Goal: Transaction & Acquisition: Purchase product/service

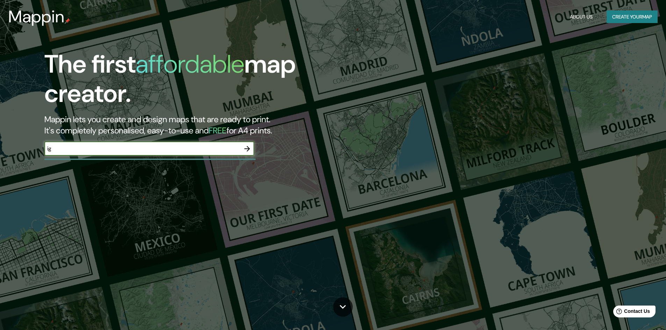
type input "ig"
click at [248, 147] on icon "button" at bounding box center [247, 149] width 6 height 6
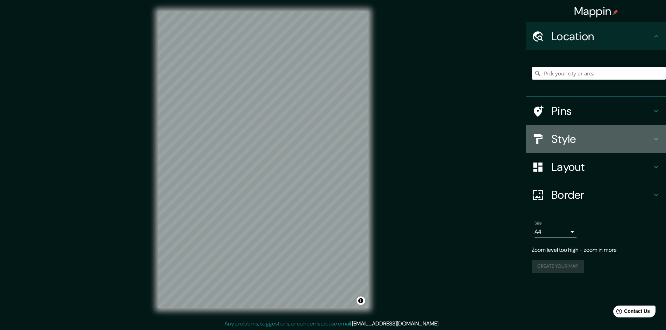
click at [595, 143] on h4 "Style" at bounding box center [601, 139] width 101 height 14
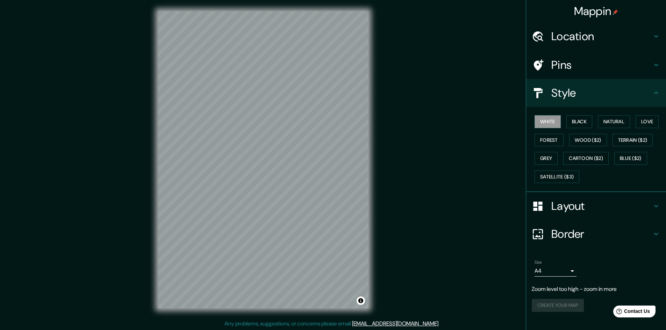
click at [622, 121] on button "Natural" at bounding box center [614, 121] width 32 height 13
click at [655, 100] on div "Style" at bounding box center [596, 93] width 140 height 28
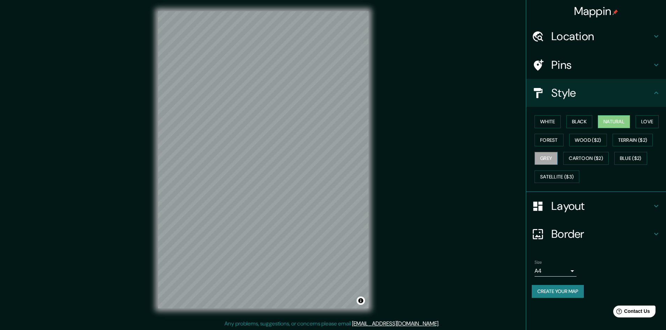
click at [547, 156] on button "Grey" at bounding box center [546, 158] width 23 height 13
click at [582, 122] on button "Black" at bounding box center [579, 121] width 26 height 13
click at [556, 142] on button "Forest" at bounding box center [549, 140] width 29 height 13
click at [553, 157] on button "Grey" at bounding box center [546, 158] width 23 height 13
click at [553, 118] on button "White" at bounding box center [548, 121] width 26 height 13
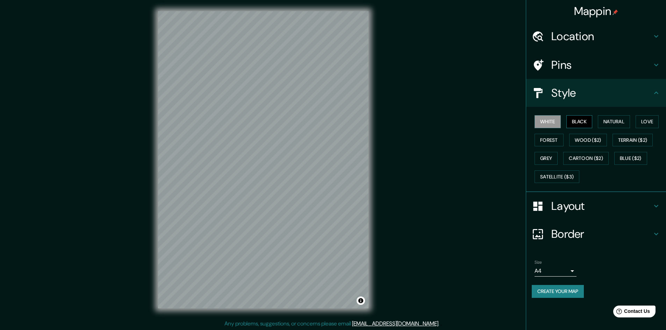
click at [578, 122] on button "Black" at bounding box center [579, 121] width 26 height 13
click at [614, 121] on button "Natural" at bounding box center [614, 121] width 32 height 13
click at [550, 150] on div "White Black Natural Love Forest Wood ($2) Terrain ($2) Grey Cartoon ($2) Blue (…" at bounding box center [599, 149] width 134 height 73
click at [551, 153] on button "Grey" at bounding box center [546, 158] width 23 height 13
click at [552, 155] on button "Grey" at bounding box center [546, 158] width 23 height 13
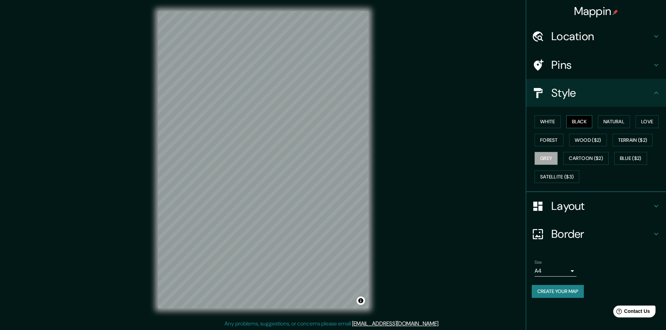
click at [581, 120] on button "Black" at bounding box center [579, 121] width 26 height 13
click at [545, 156] on button "Grey" at bounding box center [546, 158] width 23 height 13
click at [626, 119] on button "Natural" at bounding box center [614, 121] width 32 height 13
click at [550, 142] on button "Forest" at bounding box center [549, 140] width 29 height 13
click at [555, 156] on button "Grey" at bounding box center [546, 158] width 23 height 13
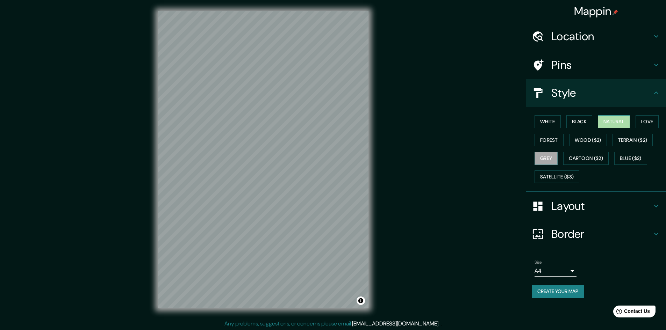
click at [606, 121] on button "Natural" at bounding box center [614, 121] width 32 height 13
click at [549, 153] on button "Grey" at bounding box center [546, 158] width 23 height 13
click at [611, 122] on button "Natural" at bounding box center [614, 121] width 32 height 13
click at [537, 157] on button "Grey" at bounding box center [546, 158] width 23 height 13
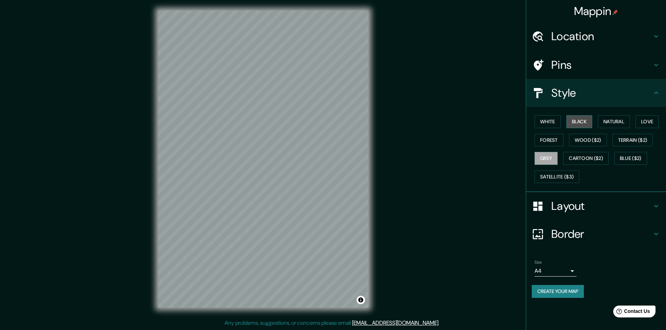
click at [571, 120] on button "Black" at bounding box center [579, 121] width 26 height 13
click at [565, 173] on button "Satellite ($3)" at bounding box center [557, 177] width 45 height 13
click at [550, 142] on button "Forest" at bounding box center [549, 140] width 29 height 13
click at [613, 118] on button "Natural" at bounding box center [614, 121] width 32 height 13
click at [552, 156] on button "Grey" at bounding box center [546, 158] width 23 height 13
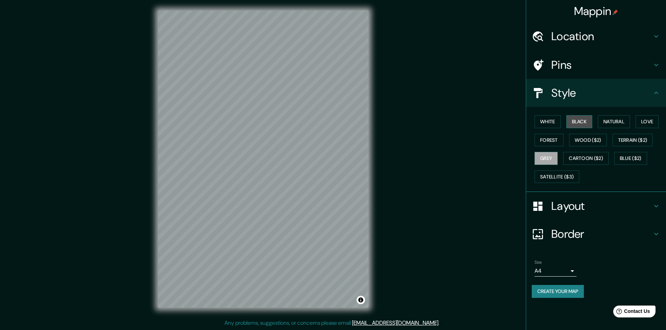
click at [577, 120] on button "Black" at bounding box center [579, 121] width 26 height 13
click at [549, 160] on button "Grey" at bounding box center [546, 158] width 23 height 13
click at [573, 176] on button "Satellite ($3)" at bounding box center [557, 177] width 45 height 13
click at [369, 125] on div "© Mapbox © OpenStreetMap Improve this map © Maxar" at bounding box center [263, 159] width 233 height 320
click at [547, 159] on button "Grey" at bounding box center [546, 158] width 23 height 13
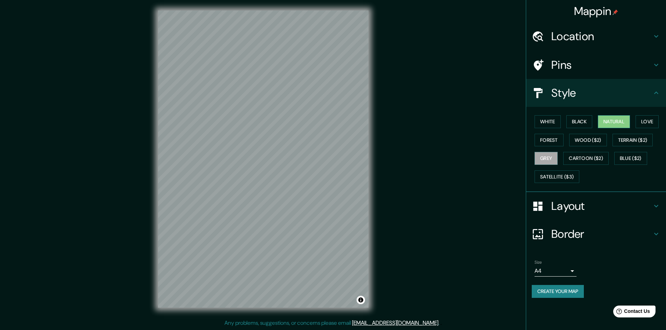
click at [610, 121] on button "Natural" at bounding box center [614, 121] width 32 height 13
click at [556, 181] on button "Satellite ($3)" at bounding box center [557, 177] width 45 height 13
click at [607, 120] on button "Natural" at bounding box center [614, 121] width 32 height 13
click at [587, 121] on button "Black" at bounding box center [579, 121] width 26 height 13
click at [549, 160] on button "Grey" at bounding box center [546, 158] width 23 height 13
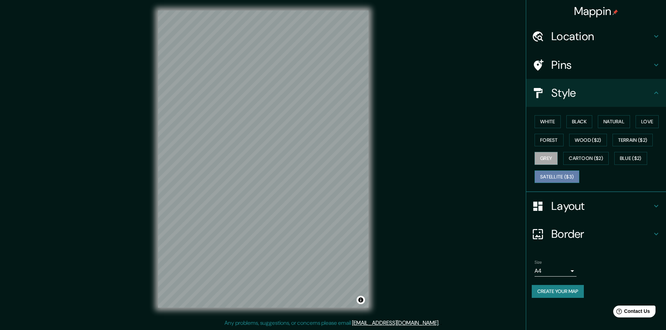
click at [570, 179] on button "Satellite ($3)" at bounding box center [557, 177] width 45 height 13
click at [550, 136] on button "Forest" at bounding box center [549, 140] width 29 height 13
click at [542, 160] on button "Grey" at bounding box center [546, 158] width 23 height 13
click at [545, 173] on button "Satellite ($3)" at bounding box center [557, 177] width 45 height 13
click at [546, 162] on button "Grey" at bounding box center [546, 158] width 23 height 13
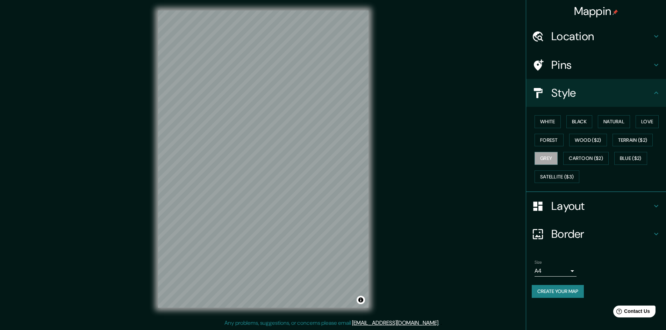
drag, startPoint x: 556, startPoint y: 178, endPoint x: 547, endPoint y: 167, distance: 13.9
click at [555, 178] on button "Satellite ($3)" at bounding box center [557, 177] width 45 height 13
click at [543, 160] on button "Grey" at bounding box center [546, 158] width 23 height 13
click at [563, 174] on button "Satellite ($3)" at bounding box center [557, 177] width 45 height 13
click at [544, 156] on button "Grey" at bounding box center [546, 158] width 23 height 13
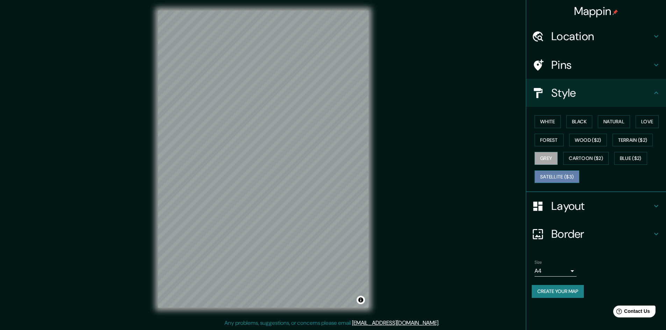
click at [559, 178] on button "Satellite ($3)" at bounding box center [557, 177] width 45 height 13
click at [555, 163] on button "Grey" at bounding box center [546, 158] width 23 height 13
click at [562, 179] on button "Satellite ($3)" at bounding box center [557, 177] width 45 height 13
click at [549, 160] on button "Grey" at bounding box center [546, 158] width 23 height 13
click at [549, 180] on button "Satellite ($3)" at bounding box center [557, 177] width 45 height 13
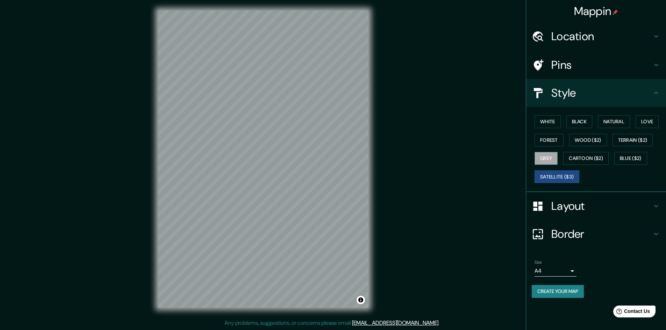
click at [541, 157] on button "Grey" at bounding box center [546, 158] width 23 height 13
click at [554, 177] on button "Satellite ($3)" at bounding box center [557, 177] width 45 height 13
click at [550, 160] on button "Grey" at bounding box center [546, 158] width 23 height 13
click at [555, 177] on button "Satellite ($3)" at bounding box center [557, 177] width 45 height 13
click at [565, 132] on div "White Black Natural Love Forest Wood ($2) Terrain ($2) Grey Cartoon ($2) Blue (…" at bounding box center [599, 149] width 134 height 73
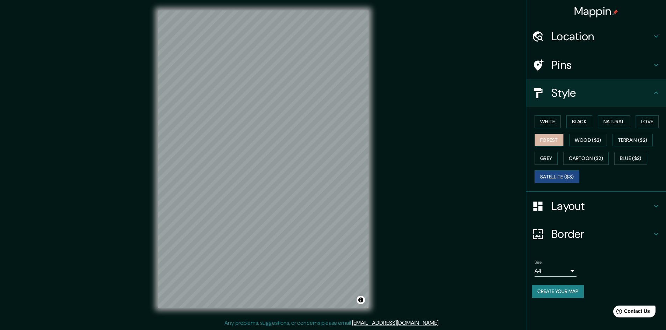
click at [551, 142] on button "Forest" at bounding box center [549, 140] width 29 height 13
click at [554, 155] on button "Grey" at bounding box center [546, 158] width 23 height 13
click at [567, 172] on button "Satellite ($3)" at bounding box center [557, 177] width 45 height 13
click at [560, 177] on button "Satellite ($3)" at bounding box center [557, 177] width 45 height 13
click at [573, 161] on button "Cartoon ($2)" at bounding box center [585, 158] width 45 height 13
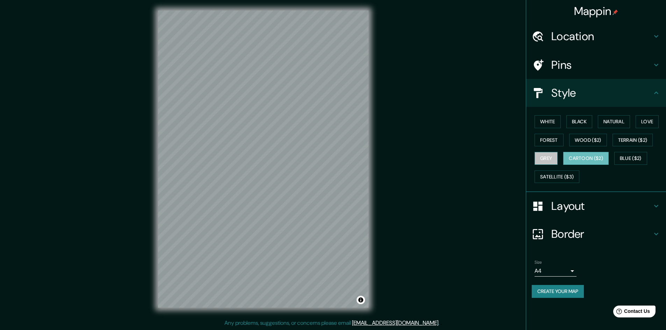
click at [556, 154] on button "Grey" at bounding box center [546, 158] width 23 height 13
click at [552, 180] on button "Satellite ($3)" at bounding box center [557, 177] width 45 height 13
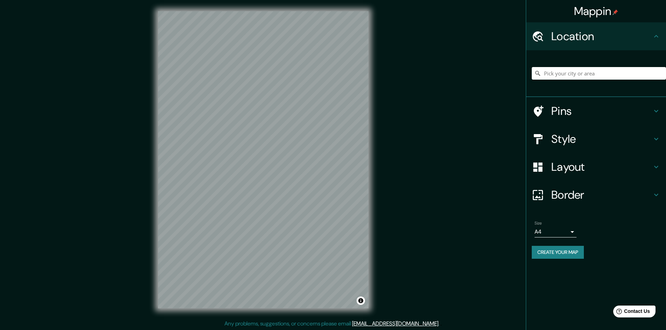
click at [588, 170] on h4 "Layout" at bounding box center [601, 167] width 101 height 14
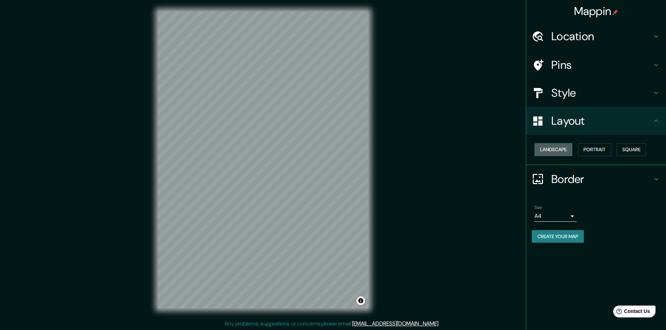
click at [564, 148] on button "Landscape" at bounding box center [554, 149] width 38 height 13
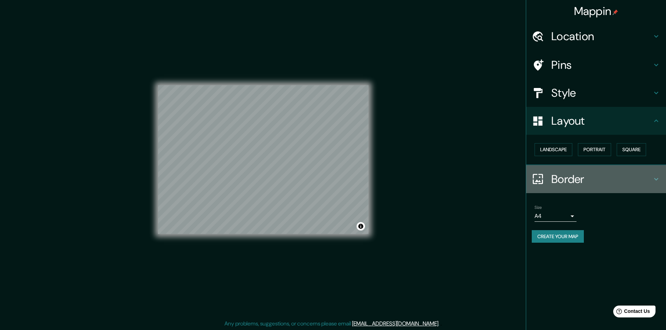
click at [578, 179] on h4 "Border" at bounding box center [601, 179] width 101 height 14
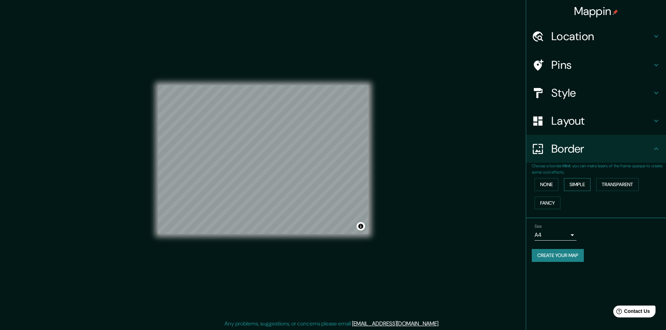
click at [577, 189] on button "Simple" at bounding box center [577, 184] width 27 height 13
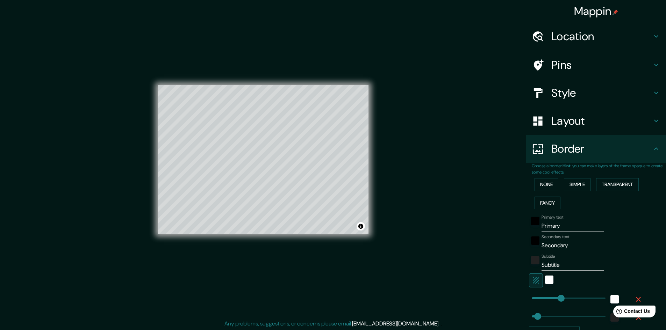
click at [555, 226] on input "Primary" at bounding box center [573, 226] width 63 height 11
type input "ES"
type input "241"
type input "48"
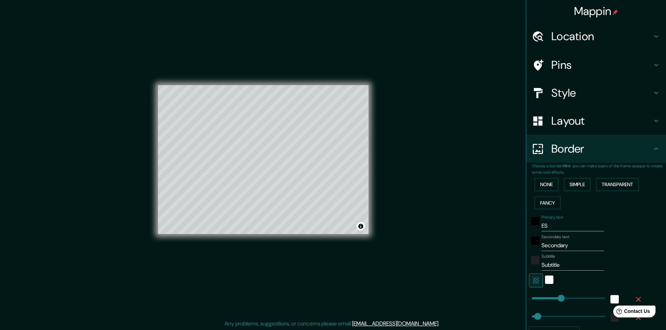
type input "ESP"
type input "241"
type input "48"
type input "ESPP"
type input "241"
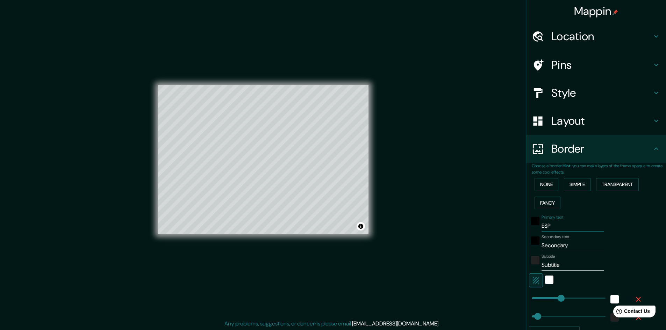
type input "48"
type input "ESP"
type input "241"
type input "48"
type input "ESP."
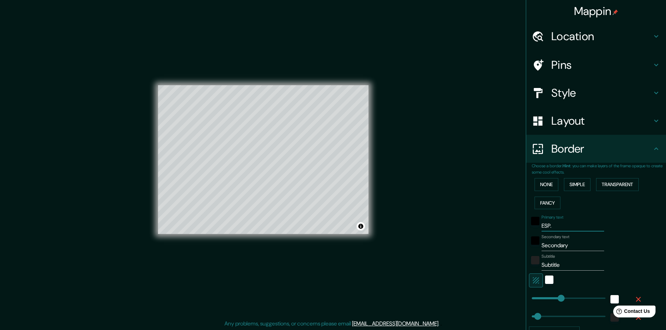
type input "241"
type input "48"
type input "ESP. GEO"
type input "241"
type input "48"
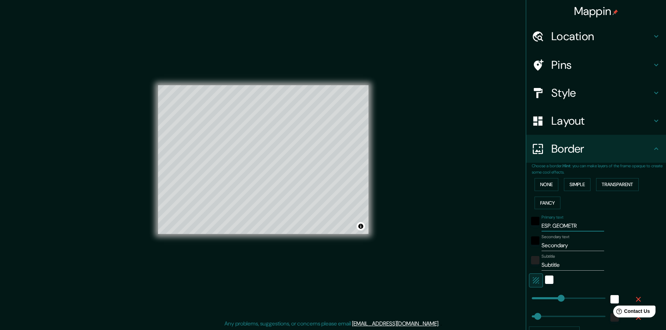
type input "ESP. GEOMETRI"
type input "241"
type input "48"
type input "ESP. GEOMETR"
type input "241"
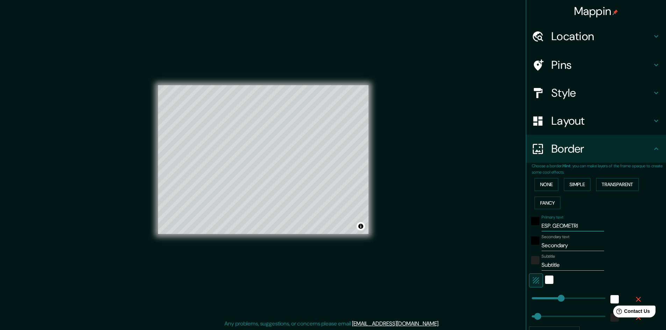
type input "48"
type input "E"
type input "241"
type input "48"
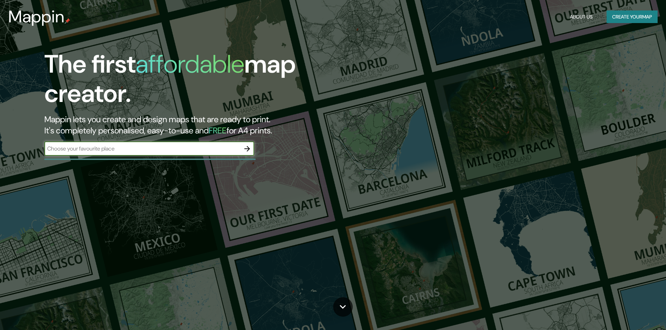
drag, startPoint x: 206, startPoint y: 136, endPoint x: 204, endPoint y: 141, distance: 5.8
click at [206, 137] on div "The first affordable map creator. Mappin lets you create and design maps that a…" at bounding box center [211, 106] width 400 height 113
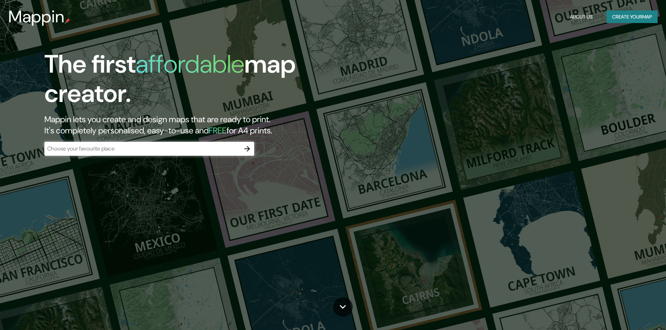
click at [202, 147] on input "text" at bounding box center [142, 149] width 196 height 8
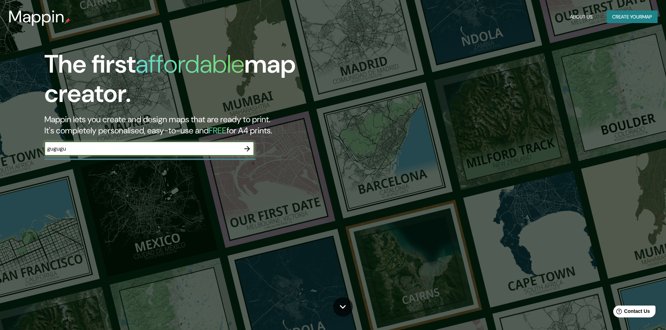
type input "gugugu"
click at [248, 149] on icon "button" at bounding box center [247, 149] width 6 height 6
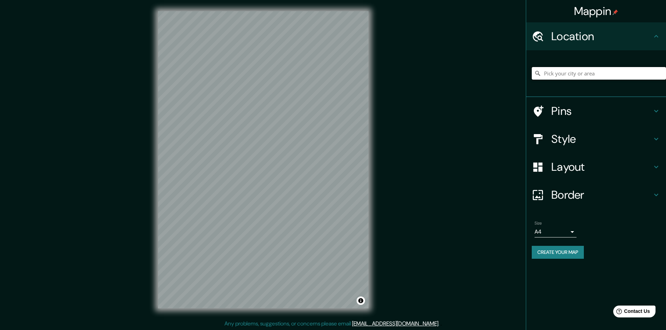
click at [572, 71] on input "Pick your city or area" at bounding box center [599, 73] width 134 height 13
click at [585, 146] on div "Style" at bounding box center [596, 139] width 140 height 28
click at [596, 137] on div "Style" at bounding box center [596, 139] width 140 height 28
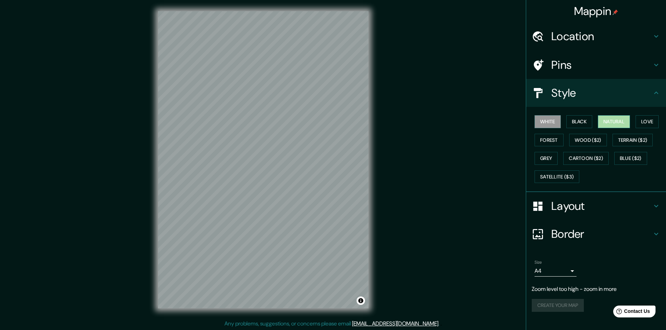
click at [610, 122] on button "Natural" at bounding box center [614, 121] width 32 height 13
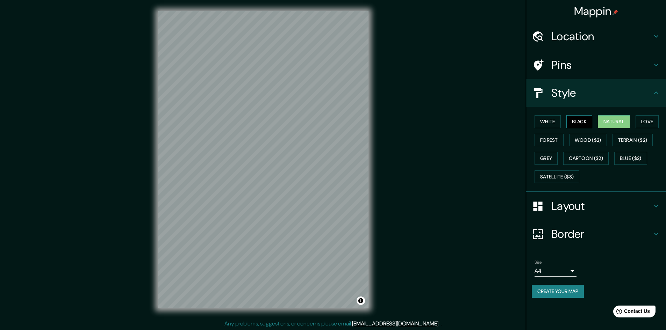
click at [583, 121] on button "Black" at bounding box center [579, 121] width 26 height 13
click at [549, 155] on button "Grey" at bounding box center [546, 158] width 23 height 13
click at [568, 177] on button "Satellite ($3)" at bounding box center [557, 177] width 45 height 13
click at [548, 161] on button "Grey" at bounding box center [546, 158] width 23 height 13
click at [572, 178] on button "Satellite ($3)" at bounding box center [557, 177] width 45 height 13
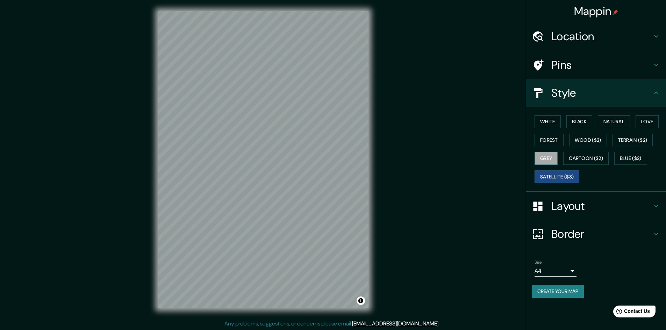
click at [540, 163] on button "Grey" at bounding box center [546, 158] width 23 height 13
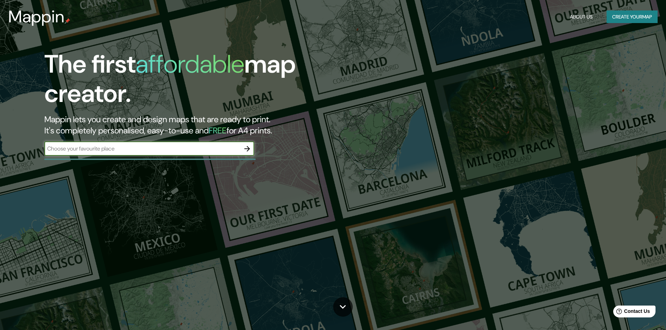
click at [199, 158] on div "The first affordable map creator. Mappin lets you create and design maps that a…" at bounding box center [211, 106] width 400 height 113
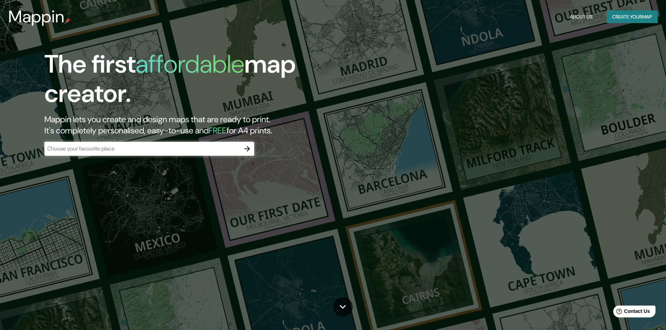
click at [199, 154] on div "​" at bounding box center [149, 149] width 210 height 14
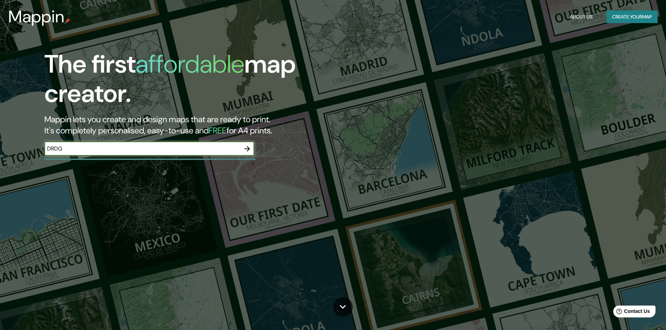
type input "DRDGH"
click at [250, 150] on icon "button" at bounding box center [247, 149] width 8 height 8
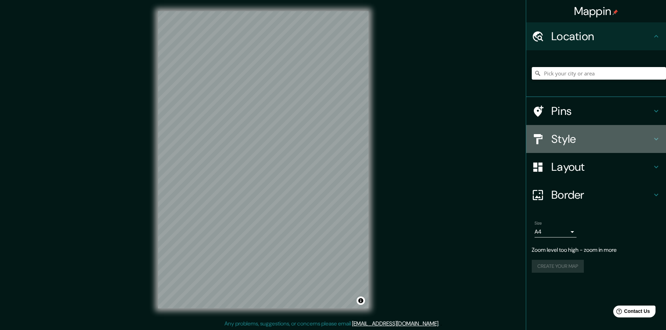
click at [574, 147] on div "Style" at bounding box center [596, 139] width 140 height 28
click at [577, 140] on div "Style" at bounding box center [596, 139] width 140 height 28
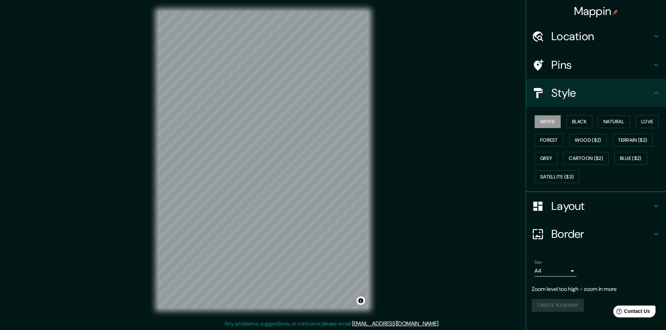
click at [550, 155] on button "Grey" at bounding box center [546, 158] width 23 height 13
click at [621, 121] on button "Natural" at bounding box center [614, 121] width 32 height 13
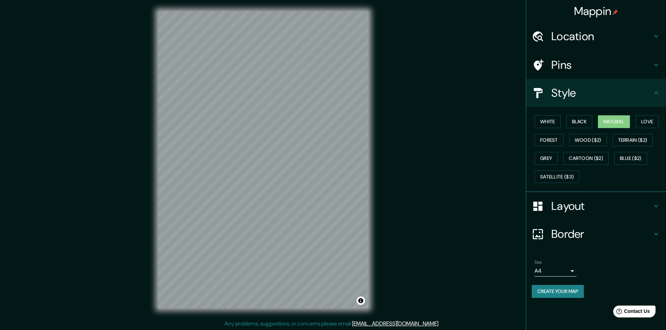
click at [537, 157] on button "Grey" at bounding box center [546, 158] width 23 height 13
drag, startPoint x: 621, startPoint y: 120, endPoint x: 605, endPoint y: 121, distance: 16.4
click at [621, 120] on button "Natural" at bounding box center [614, 121] width 32 height 13
click at [547, 172] on button "Satellite ($3)" at bounding box center [557, 177] width 45 height 13
click at [606, 123] on button "Natural" at bounding box center [614, 121] width 32 height 13
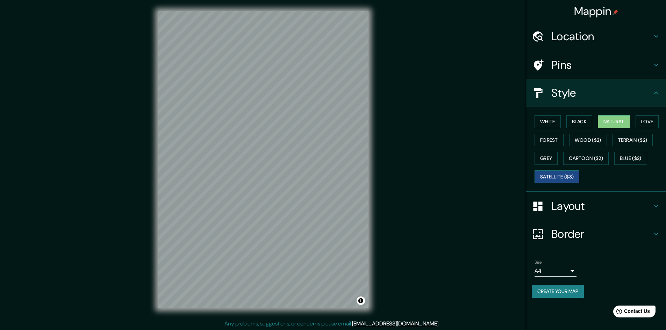
click at [561, 177] on button "Satellite ($3)" at bounding box center [557, 177] width 45 height 13
click at [608, 125] on button "Natural" at bounding box center [614, 121] width 32 height 13
click at [551, 174] on button "Satellite ($3)" at bounding box center [557, 177] width 45 height 13
click at [608, 117] on button "Natural" at bounding box center [614, 121] width 32 height 13
click at [572, 183] on button "Satellite ($3)" at bounding box center [557, 177] width 45 height 13
